Goal: Information Seeking & Learning: Learn about a topic

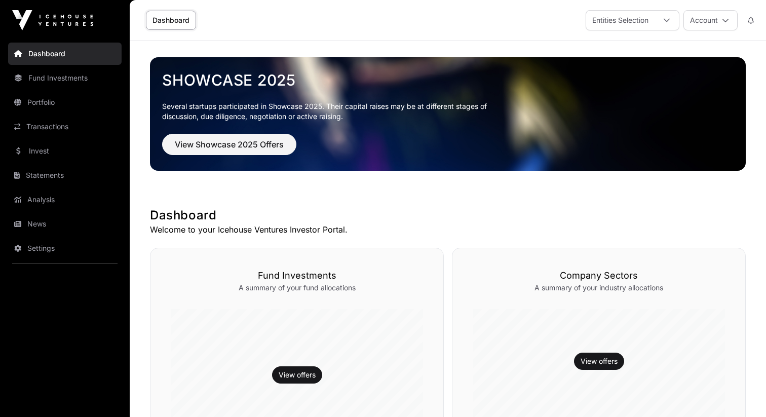
click at [66, 254] on link "Settings" at bounding box center [65, 248] width 114 height 22
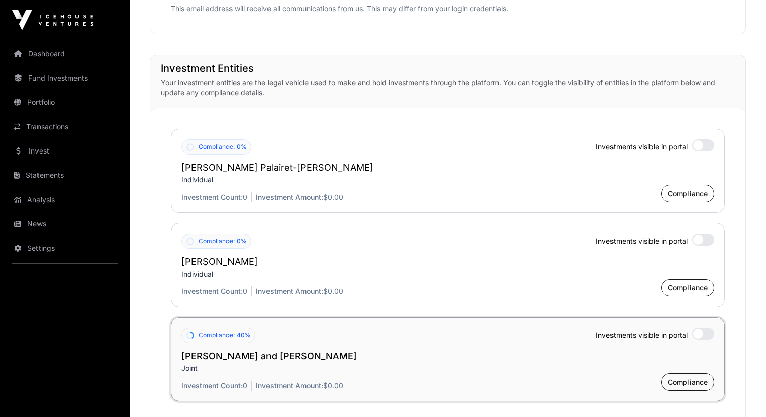
scroll to position [717, 0]
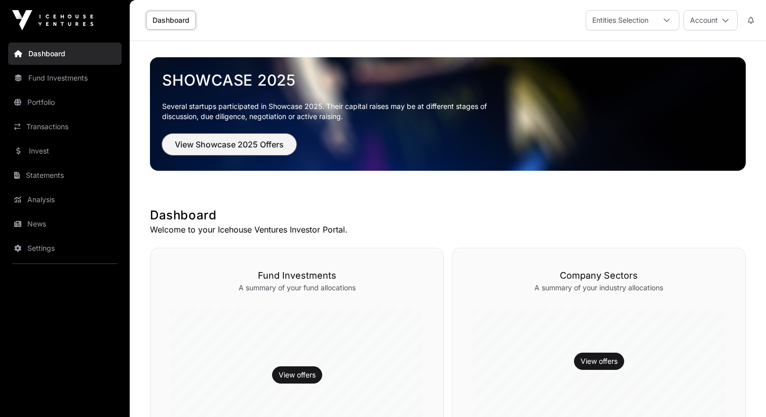
click at [288, 139] on button "View Showcase 2025 Offers" at bounding box center [229, 144] width 134 height 21
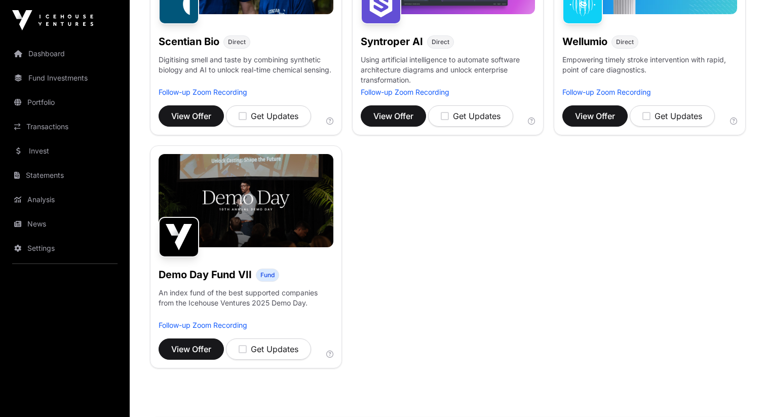
scroll to position [472, 0]
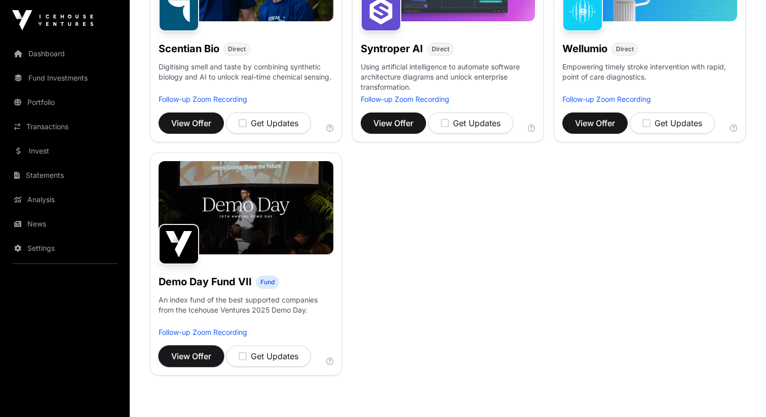
click at [191, 354] on span "View Offer" at bounding box center [191, 356] width 40 height 12
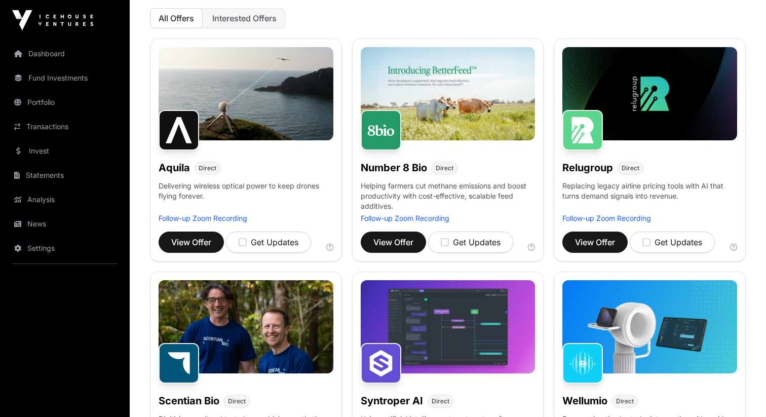
scroll to position [111, 0]
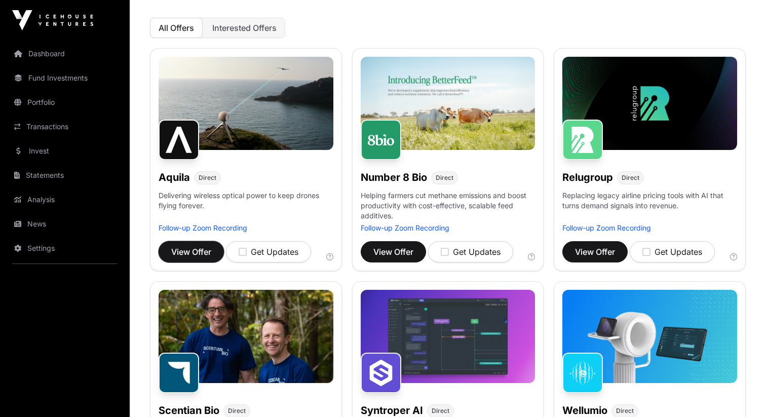
click at [201, 255] on span "View Offer" at bounding box center [191, 252] width 40 height 12
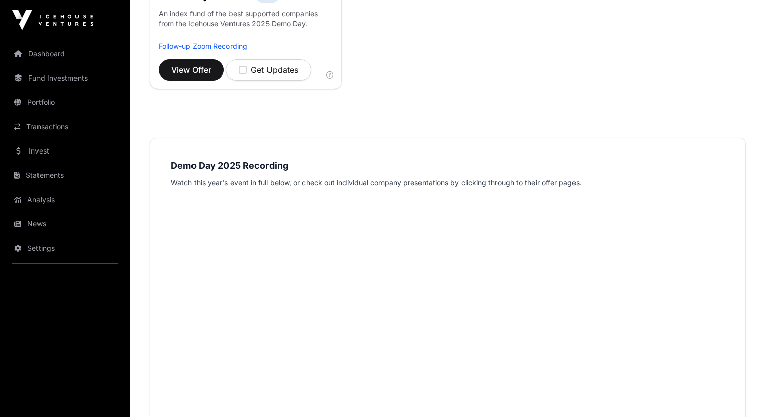
scroll to position [643, 0]
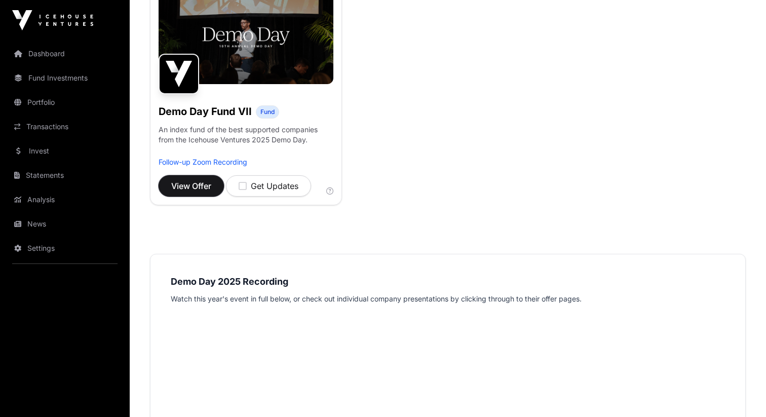
click at [205, 178] on button "View Offer" at bounding box center [191, 185] width 65 height 21
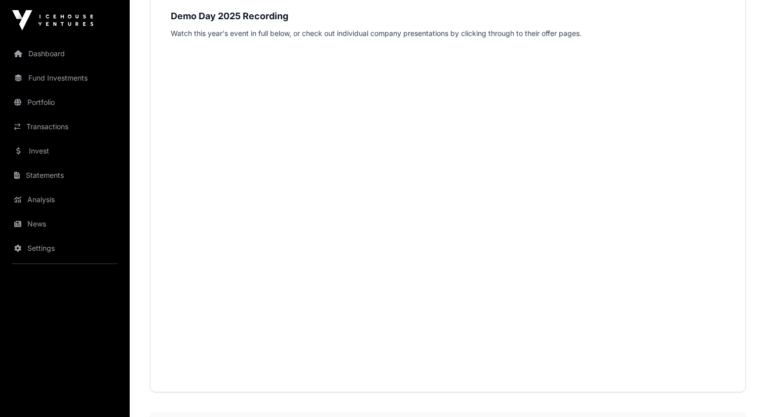
scroll to position [905, 0]
click at [574, 36] on p "Watch this year's event in full below, or check out individual company presenta…" at bounding box center [448, 37] width 555 height 12
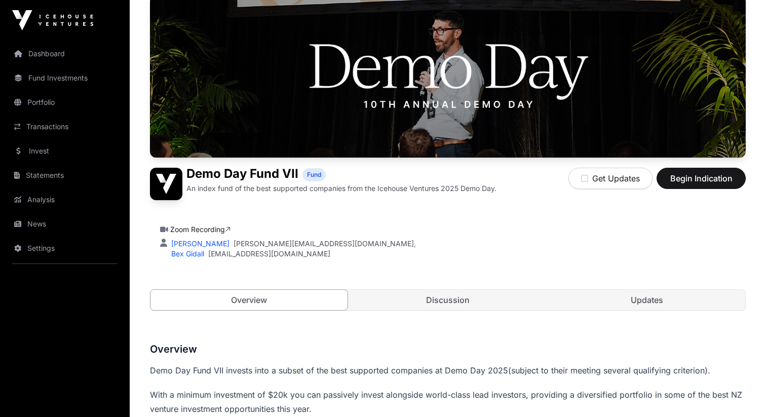
scroll to position [87, 0]
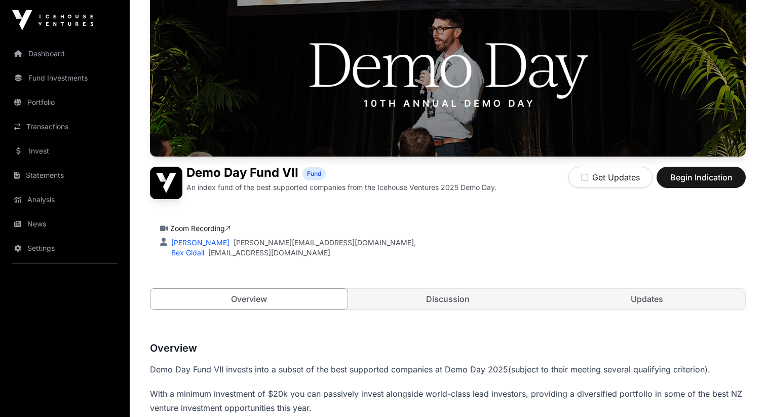
click at [458, 310] on div "Demo Day Fund VII Fund An index fund of the best supported companies from the I…" at bounding box center [448, 162] width 596 height 336
click at [451, 306] on link "Discussion" at bounding box center [448, 299] width 197 height 20
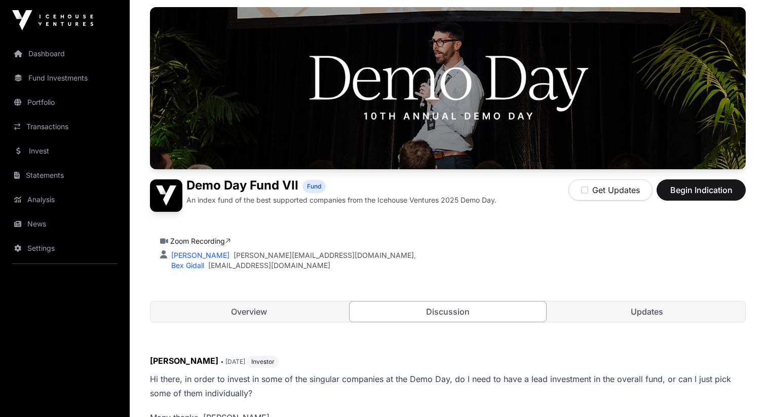
scroll to position [109, 0]
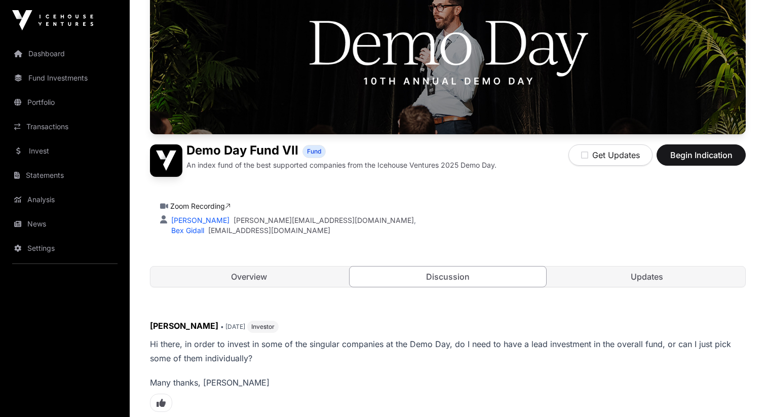
click at [638, 273] on link "Updates" at bounding box center [646, 277] width 197 height 20
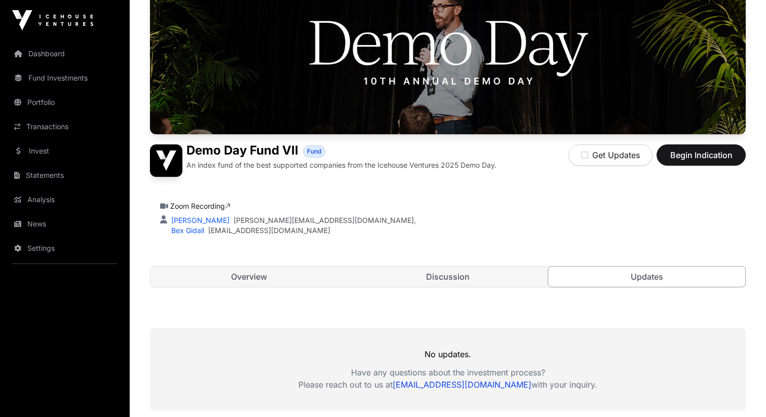
scroll to position [229, 0]
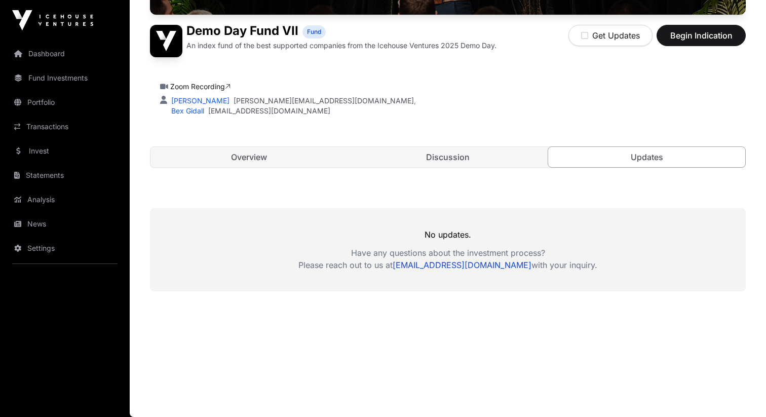
click at [272, 155] on link "Overview" at bounding box center [249, 157] width 197 height 20
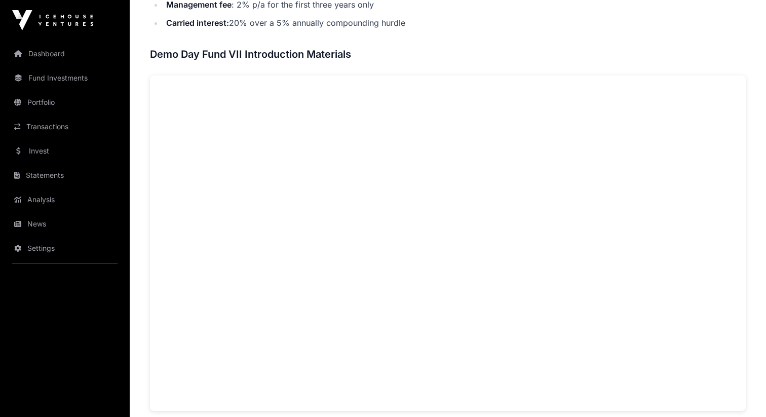
scroll to position [590, 0]
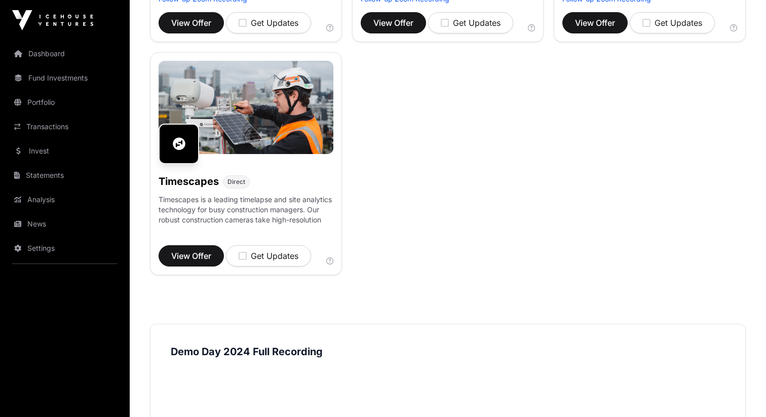
click at [491, 225] on div "Aera Direct Aera is a financial services platform turning first home savers int…" at bounding box center [448, 47] width 596 height 456
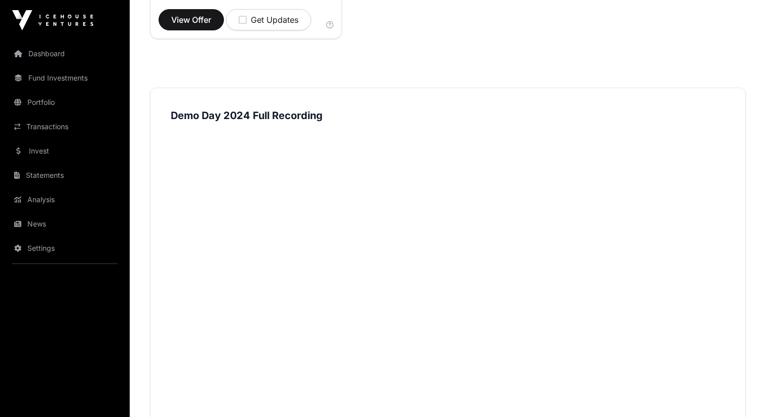
scroll to position [625, 0]
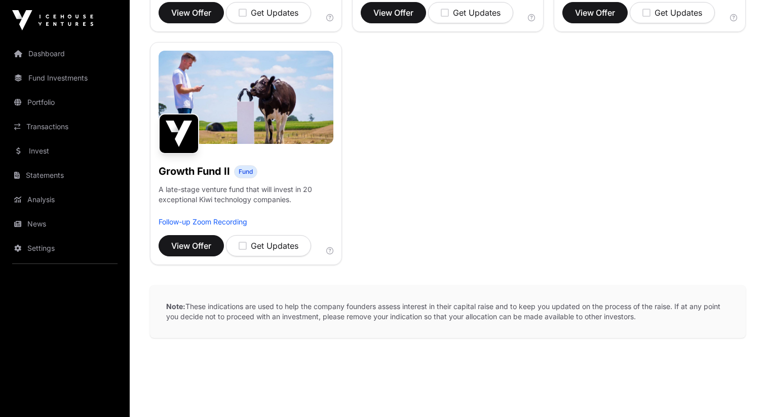
scroll to position [352, 0]
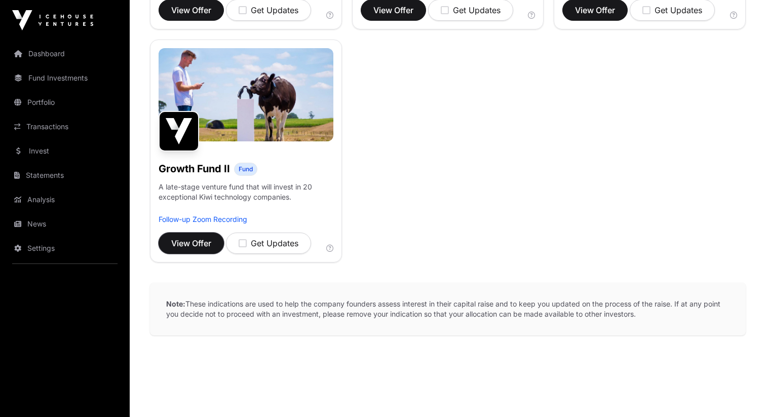
click at [208, 245] on span "View Offer" at bounding box center [191, 243] width 40 height 12
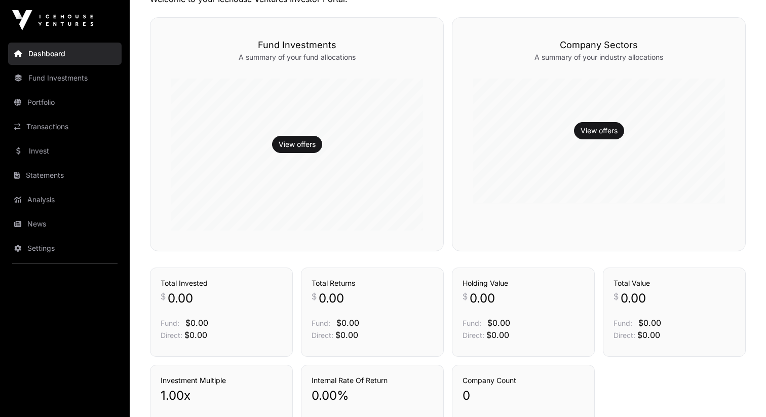
scroll to position [395, 0]
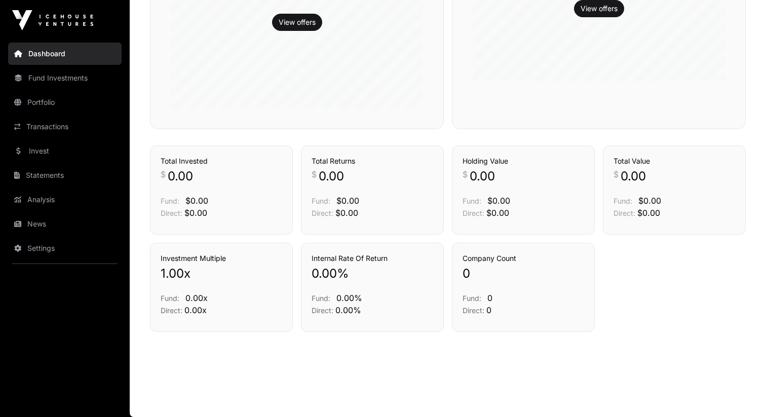
click at [43, 220] on link "News" at bounding box center [65, 224] width 114 height 22
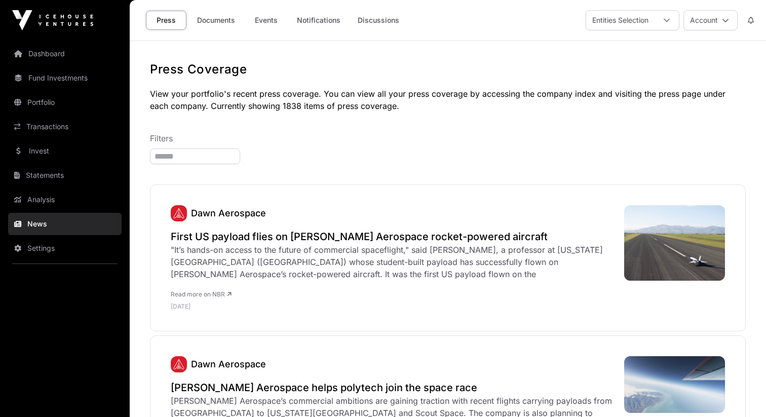
click at [52, 107] on link "Portfolio" at bounding box center [65, 102] width 114 height 22
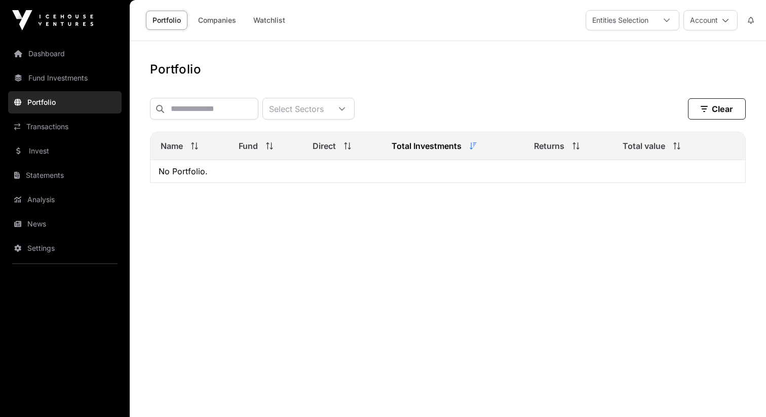
click at [63, 79] on link "Fund Investments" at bounding box center [65, 78] width 114 height 22
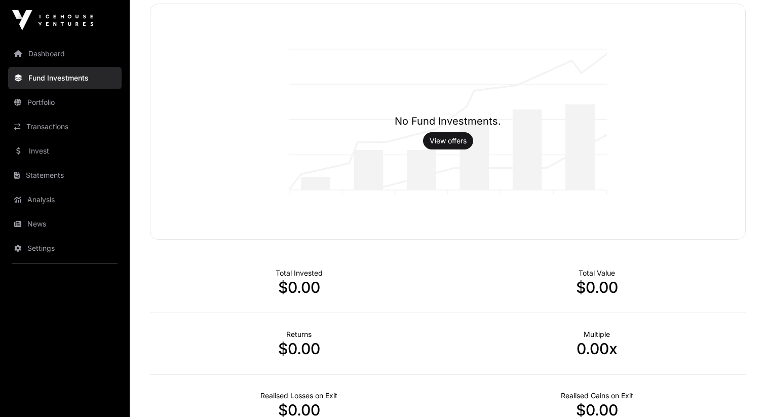
scroll to position [169, 0]
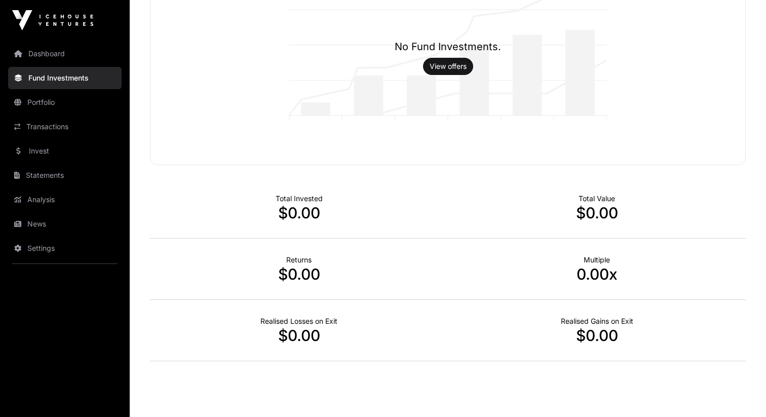
click at [82, 152] on link "Invest" at bounding box center [65, 151] width 114 height 22
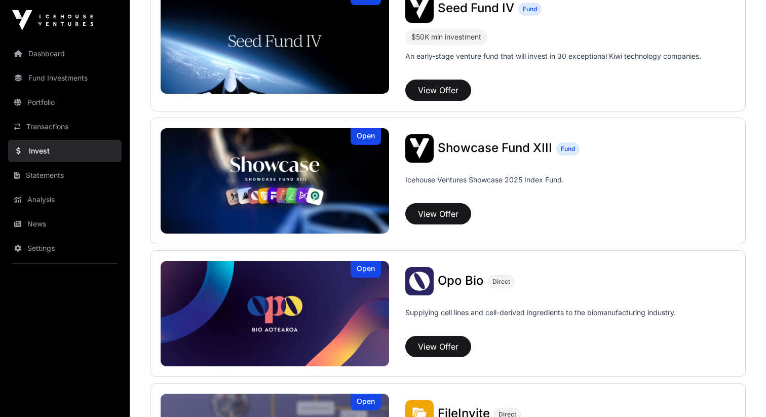
scroll to position [157, 0]
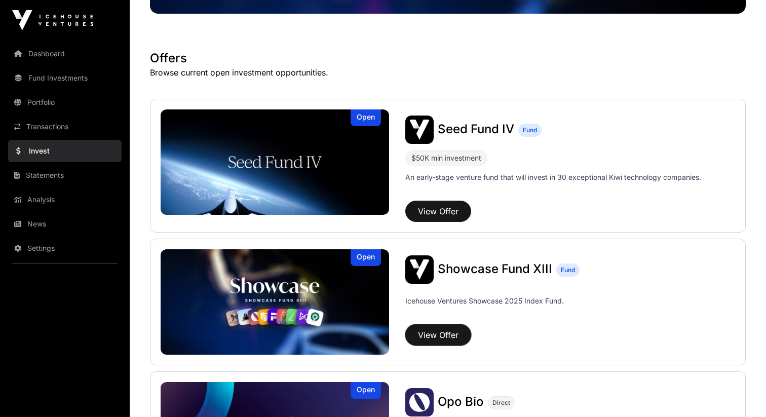
click at [447, 334] on button "View Offer" at bounding box center [439, 334] width 66 height 21
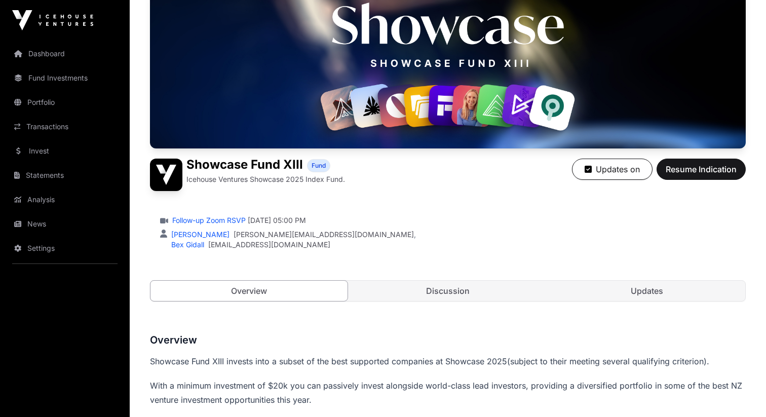
scroll to position [178, 0]
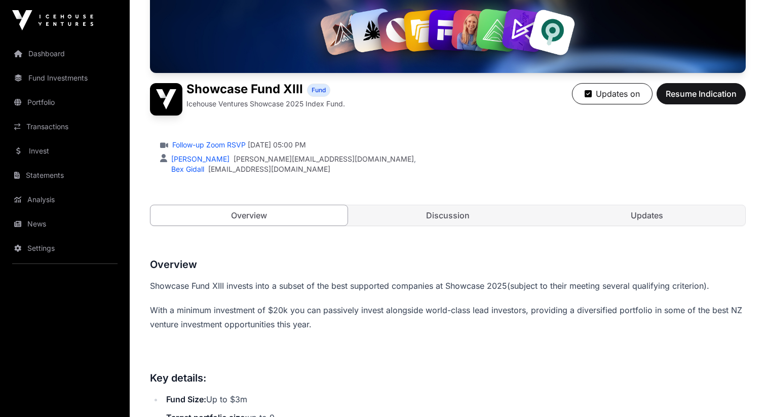
click at [640, 206] on link "Updates" at bounding box center [646, 215] width 197 height 20
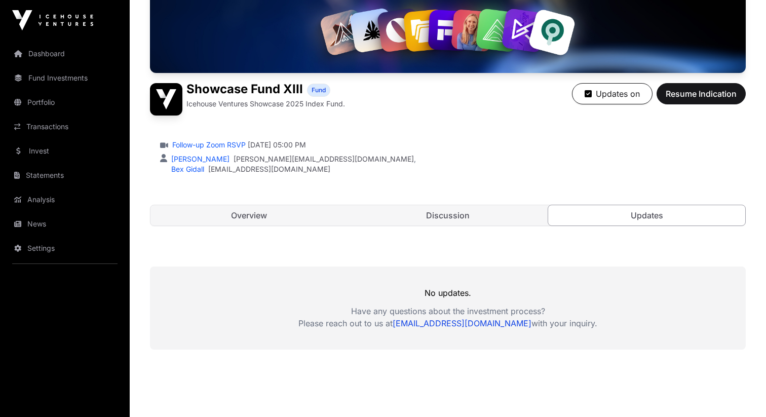
click at [434, 211] on link "Discussion" at bounding box center [448, 215] width 197 height 20
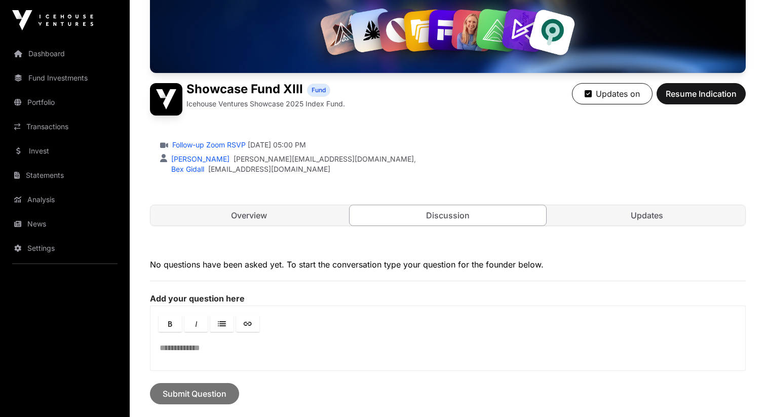
click at [93, 160] on link "Invest" at bounding box center [65, 151] width 114 height 22
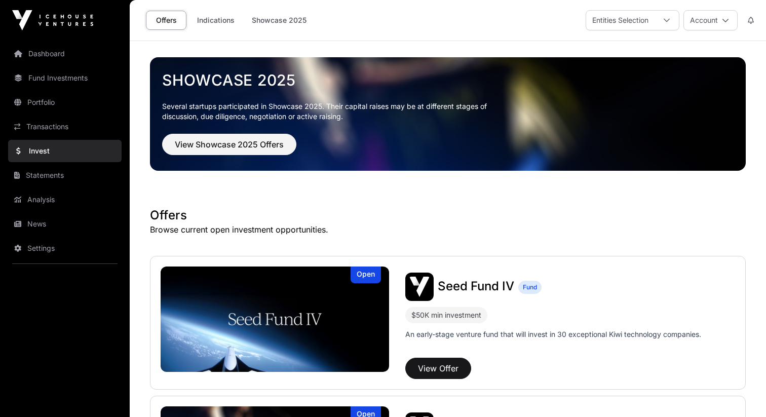
click at [300, 317] on img at bounding box center [275, 319] width 229 height 105
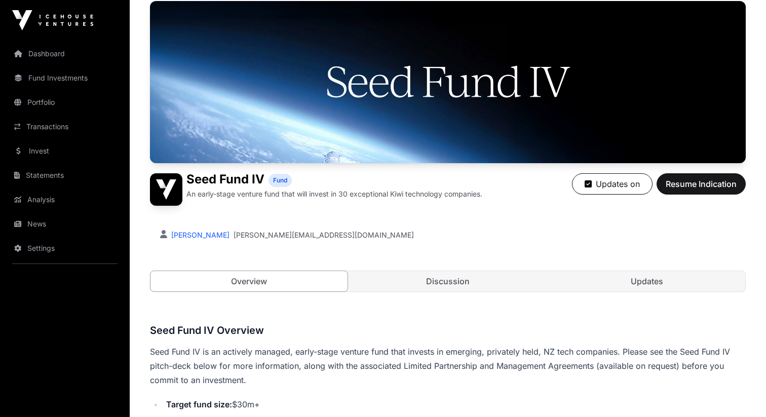
scroll to position [109, 0]
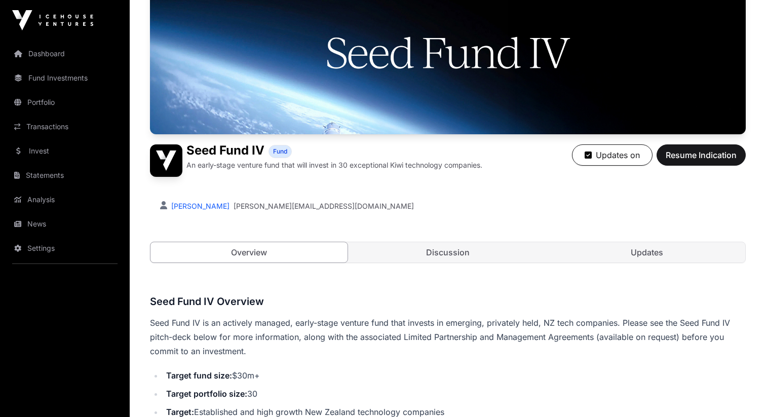
click at [420, 251] on link "Discussion" at bounding box center [448, 252] width 197 height 20
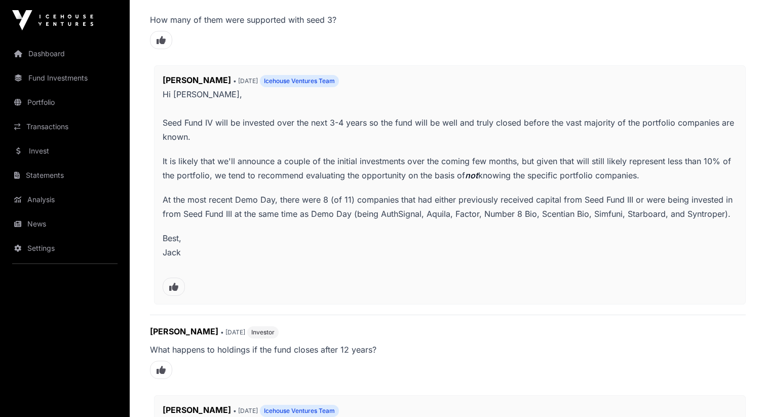
scroll to position [194, 0]
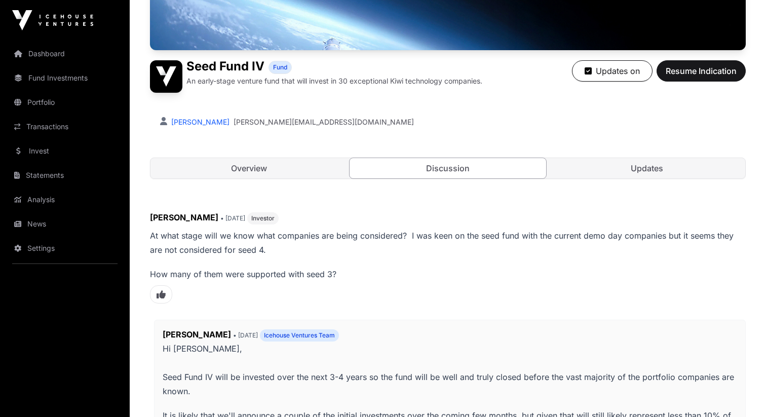
click at [632, 164] on link "Updates" at bounding box center [646, 168] width 197 height 20
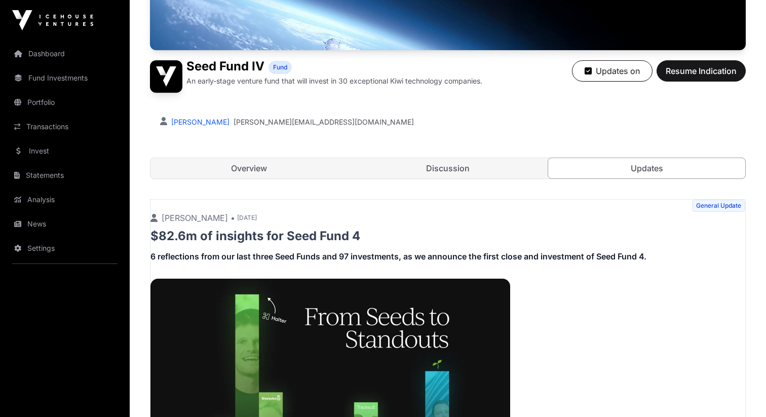
click at [302, 169] on link "Overview" at bounding box center [249, 168] width 197 height 20
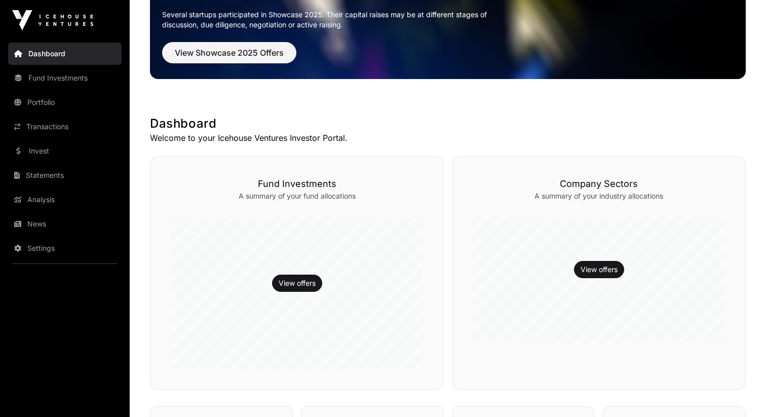
scroll to position [135, 0]
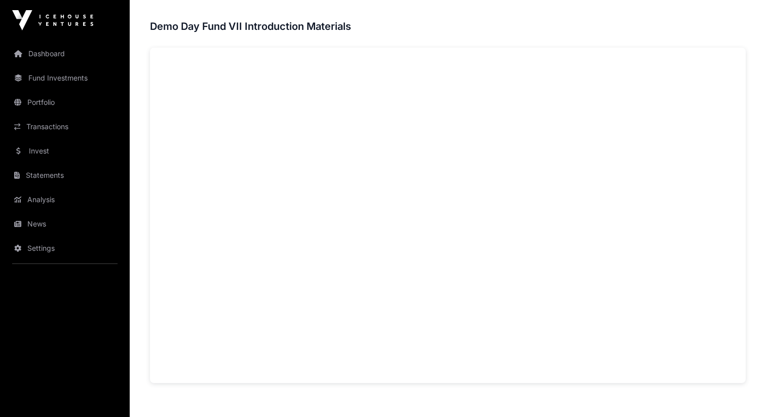
scroll to position [612, 0]
